Goal: Task Accomplishment & Management: Complete application form

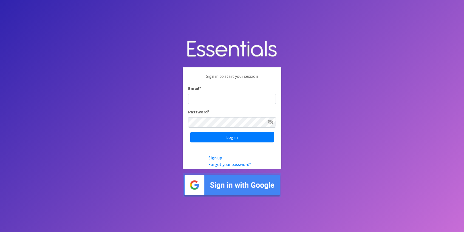
click at [250, 98] on input "Email *" at bounding box center [232, 99] width 88 height 10
type input "[EMAIL_ADDRESS][DOMAIN_NAME]"
click at [190, 132] on input "Log in" at bounding box center [232, 137] width 84 height 10
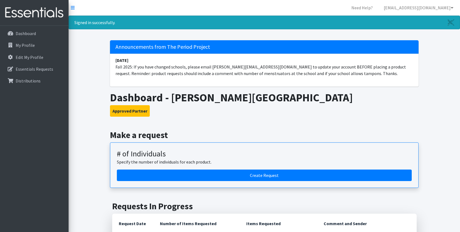
click at [410, 112] on h3 "Approved Partner" at bounding box center [264, 111] width 308 height 12
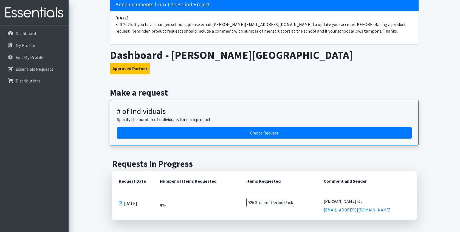
scroll to position [55, 0]
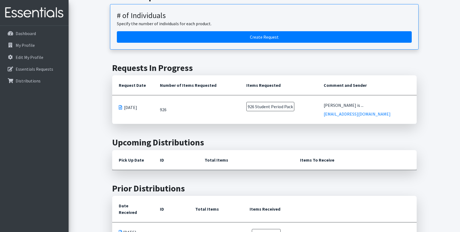
scroll to position [164, 0]
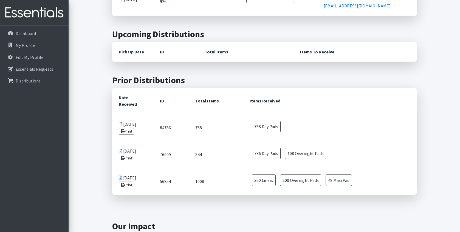
click at [432, 156] on main "Make a request # of Individuals Specify the number of individuals for each prod…" at bounding box center [264, 88] width 391 height 410
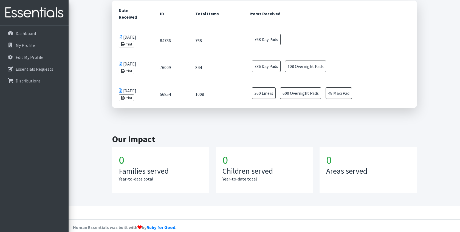
scroll to position [335, 0]
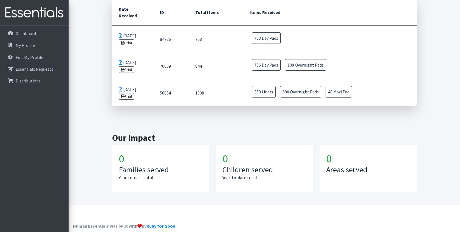
click at [433, 131] on main "Make a request # of Individuals Specify the number of individuals for each prod…" at bounding box center [264, 0] width 391 height 410
click at [91, 100] on main "Make a request # of Individuals Specify the number of individuals for each prod…" at bounding box center [264, 0] width 391 height 410
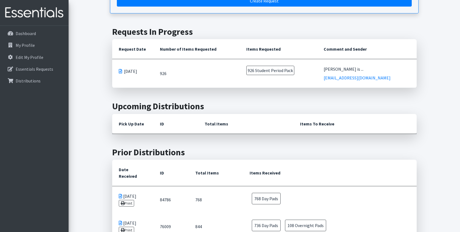
scroll to position [171, 0]
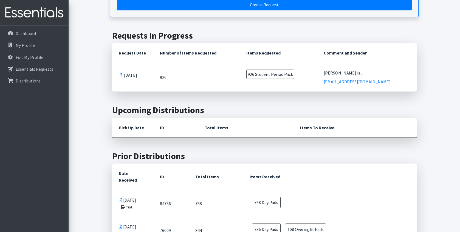
click at [448, 134] on main "Make a request # of Individuals Specify the number of individuals for each prod…" at bounding box center [264, 164] width 391 height 410
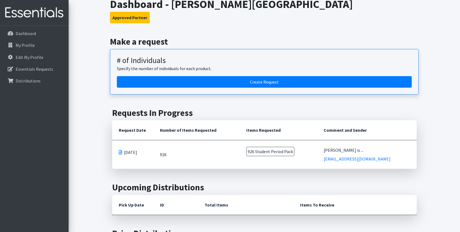
scroll to position [89, 0]
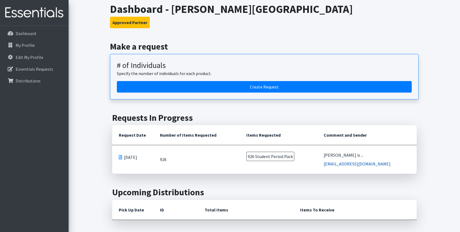
click at [371, 164] on link "[EMAIL_ADDRESS][DOMAIN_NAME]" at bounding box center [356, 163] width 67 height 5
